Goal: Transaction & Acquisition: Book appointment/travel/reservation

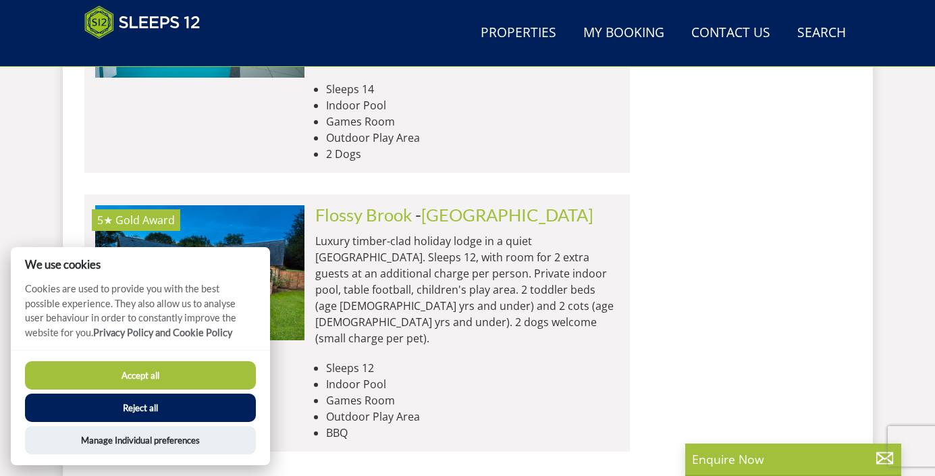
scroll to position [2682, 0]
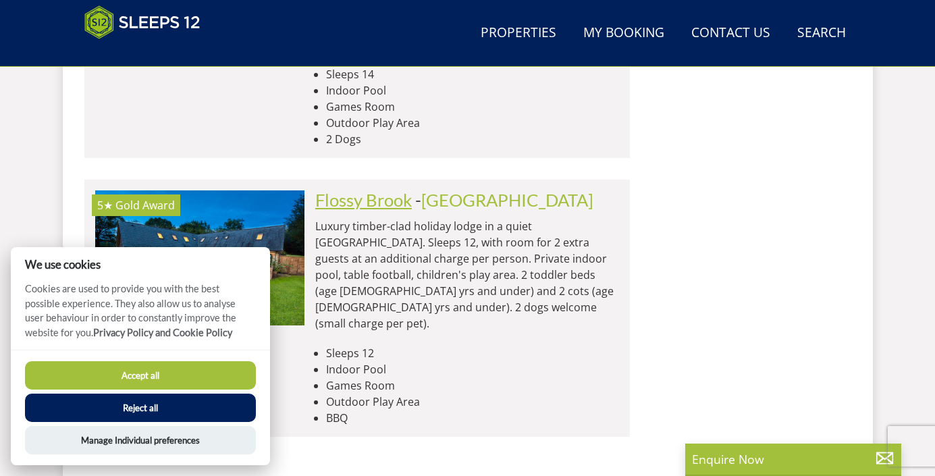
click at [370, 190] on link "Flossy Brook" at bounding box center [363, 200] width 97 height 20
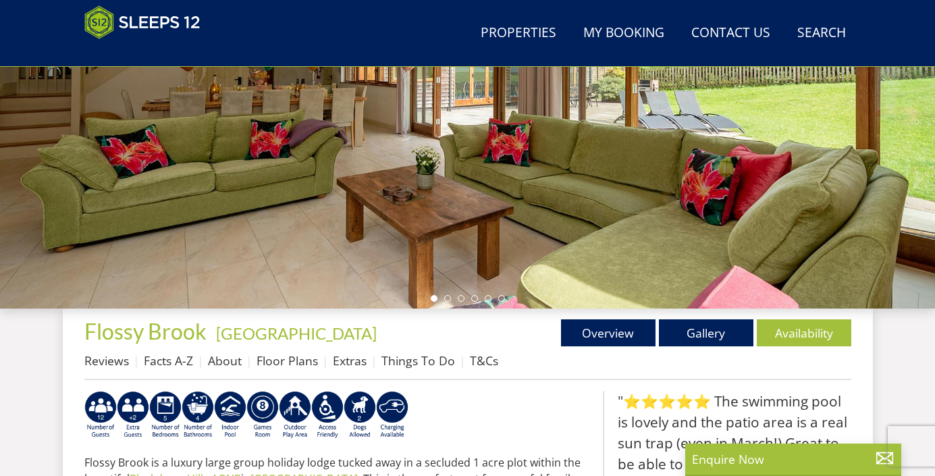
scroll to position [260, 0]
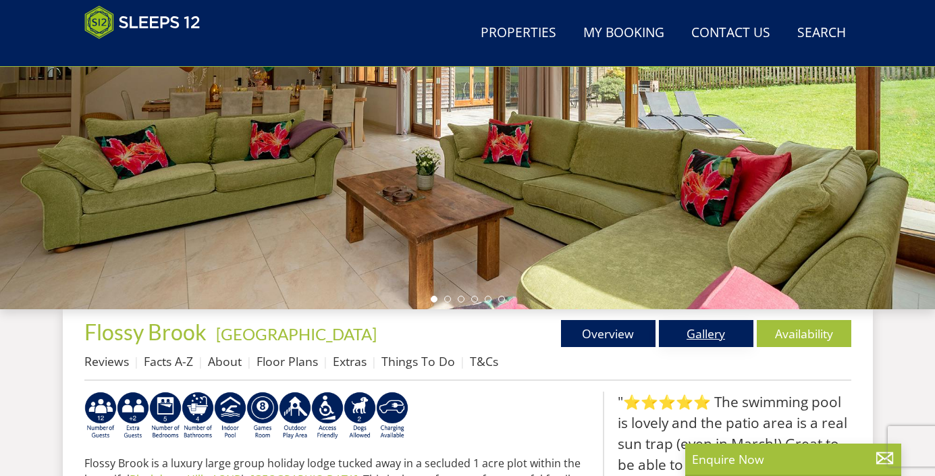
click at [668, 332] on link "Gallery" at bounding box center [706, 333] width 95 height 27
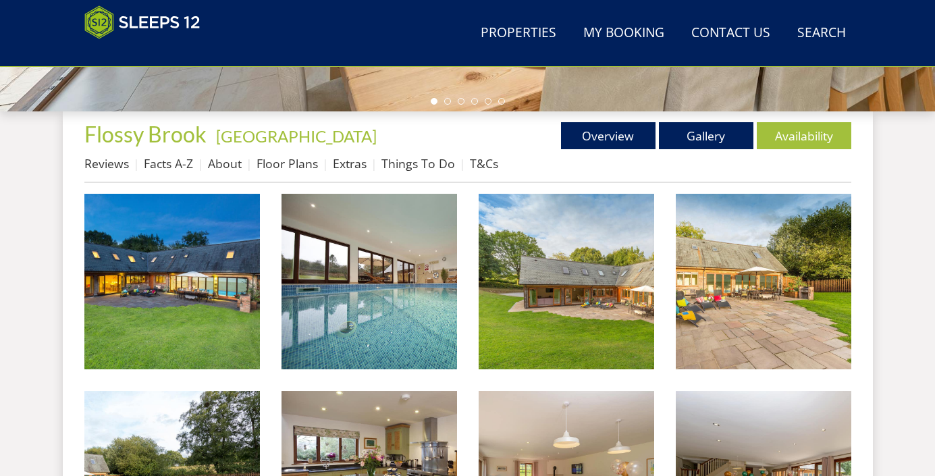
scroll to position [467, 0]
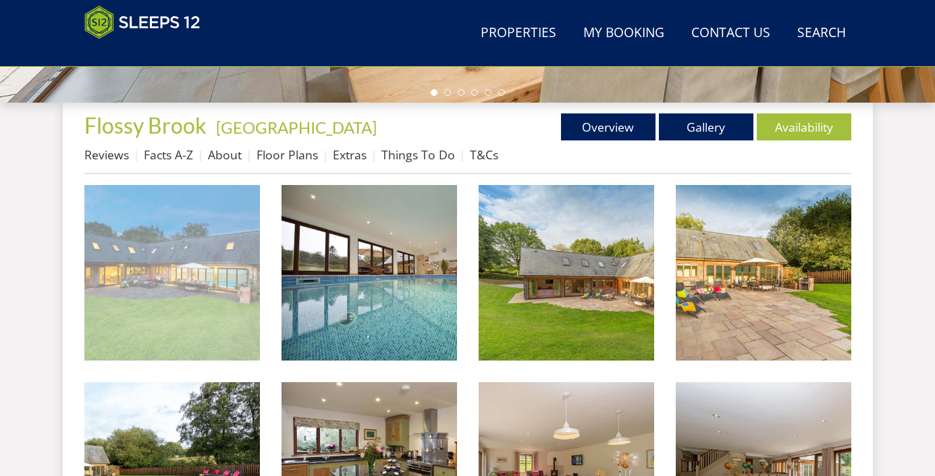
click at [221, 298] on img at bounding box center [172, 273] width 176 height 176
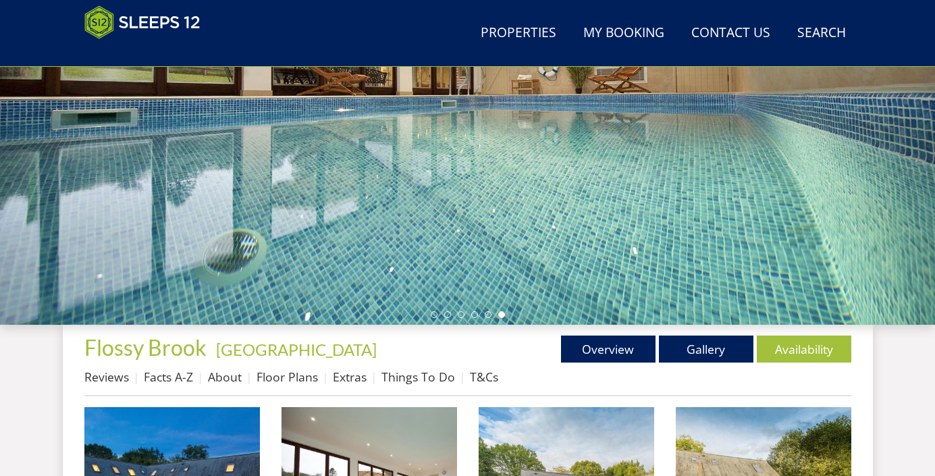
scroll to position [242, 0]
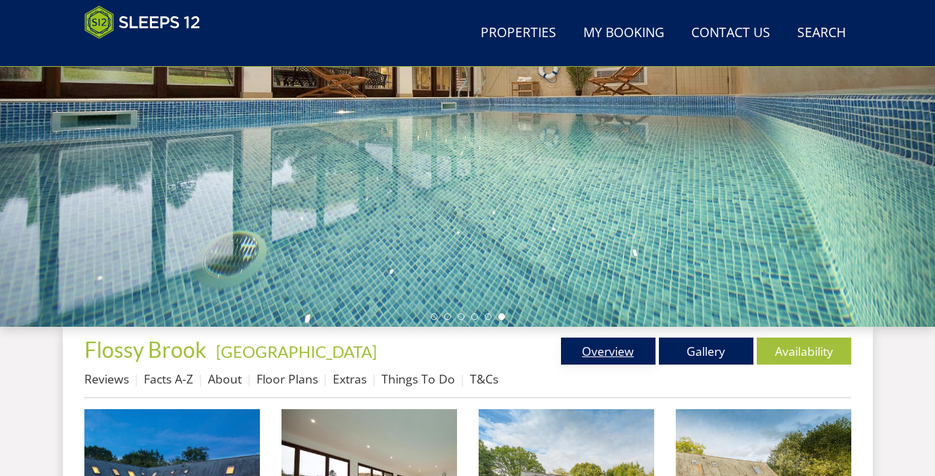
click at [623, 347] on link "Overview" at bounding box center [608, 351] width 95 height 27
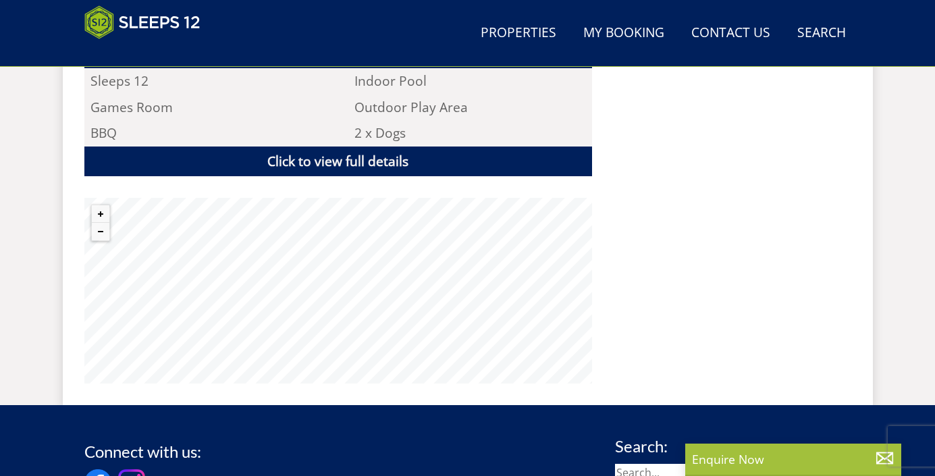
scroll to position [947, 0]
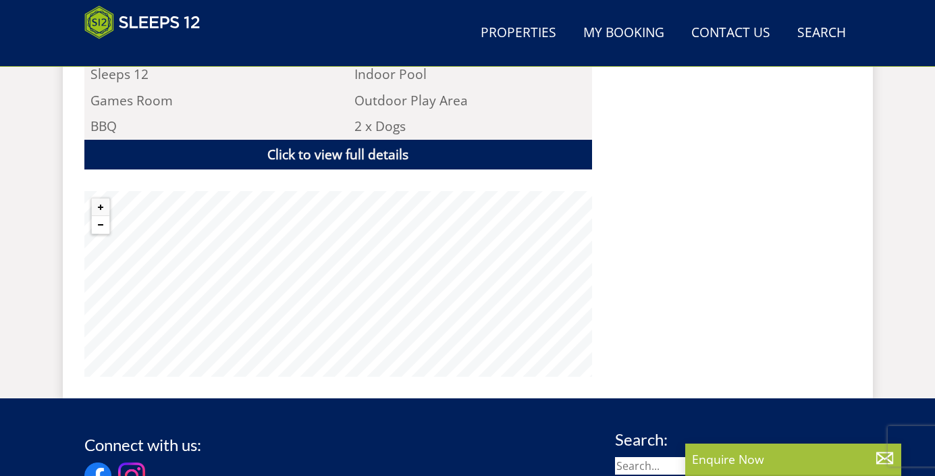
click at [98, 216] on button "Zoom out" at bounding box center [101, 225] width 18 height 18
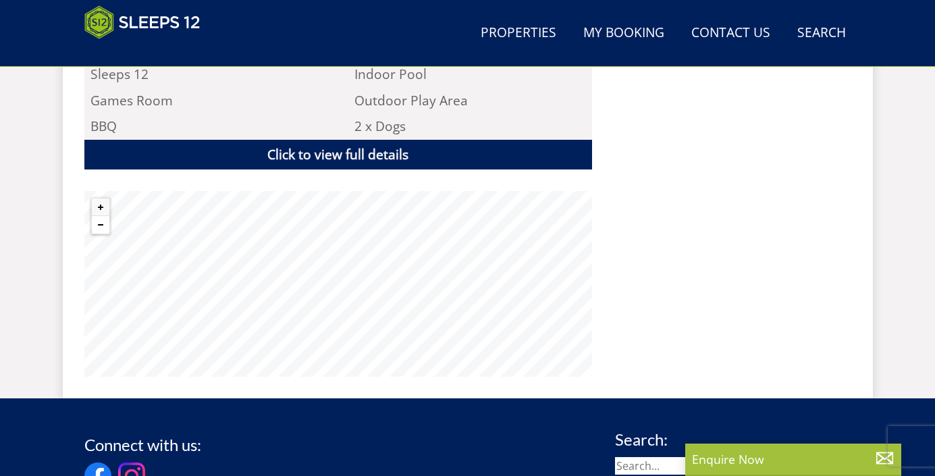
click at [98, 216] on button "Zoom out" at bounding box center [101, 225] width 18 height 18
